Goal: Navigation & Orientation: Find specific page/section

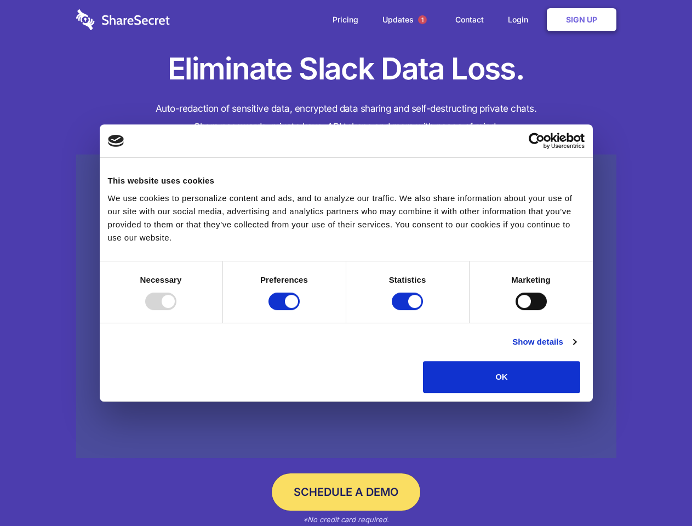
click at [176, 310] on div at bounding box center [160, 301] width 31 height 18
click at [300, 310] on input "Preferences" at bounding box center [283, 301] width 31 height 18
checkbox input "false"
click at [408, 310] on input "Statistics" at bounding box center [406, 301] width 31 height 18
checkbox input "false"
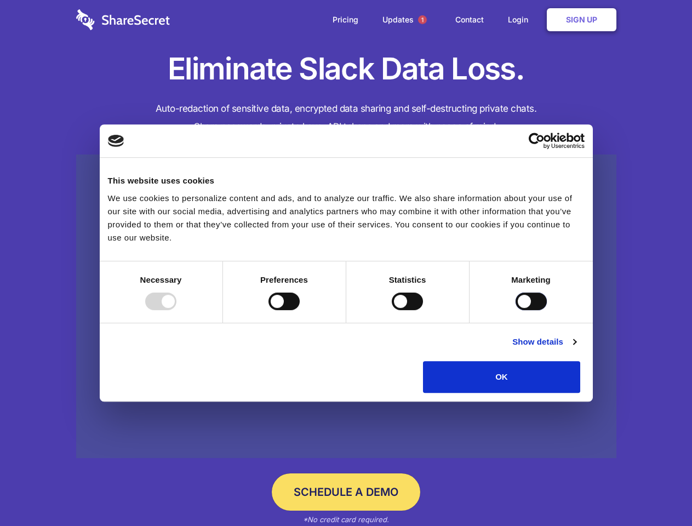
click at [515, 310] on input "Marketing" at bounding box center [530, 301] width 31 height 18
checkbox input "true"
click at [575, 348] on link "Show details" at bounding box center [544, 341] width 64 height 13
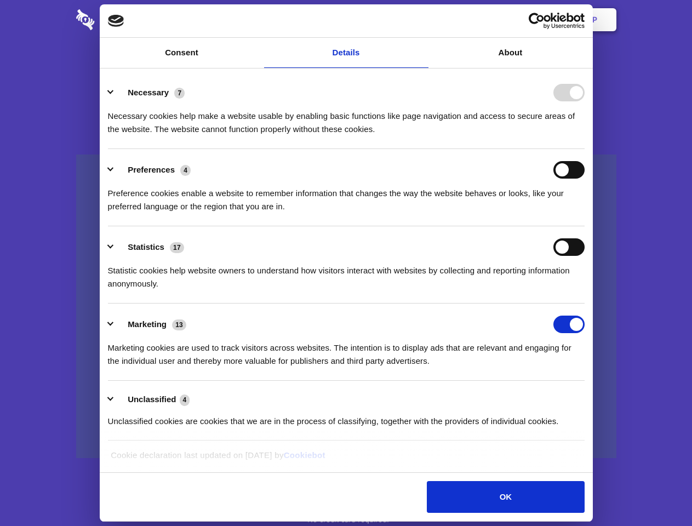
click at [584, 149] on li "Necessary 7 Necessary cookies help make a website usable by enabling basic func…" at bounding box center [346, 110] width 476 height 77
click at [422, 20] on span "1" at bounding box center [422, 19] width 9 height 9
